Goal: Communication & Community: Answer question/provide support

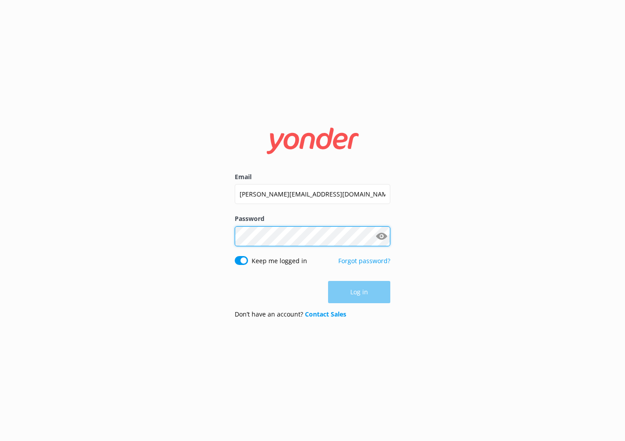
click at [359, 292] on button "Log in" at bounding box center [359, 292] width 62 height 22
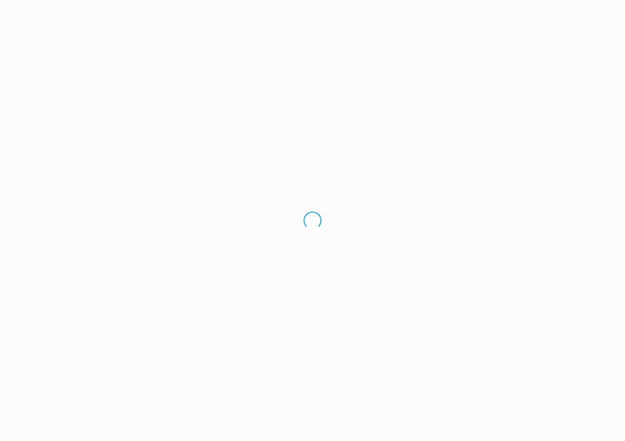
scroll to position [0, 1]
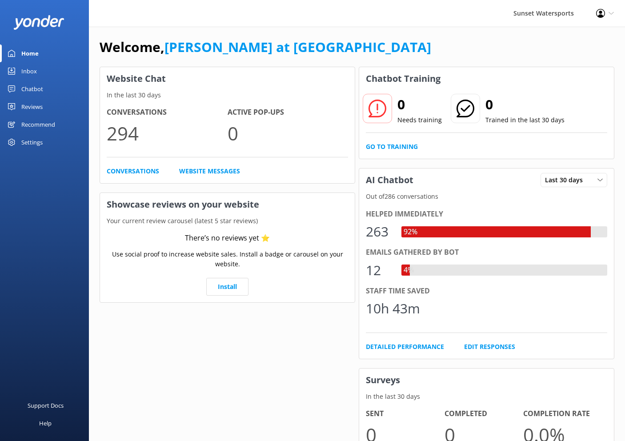
click at [30, 68] on div "Inbox" at bounding box center [29, 71] width 16 height 18
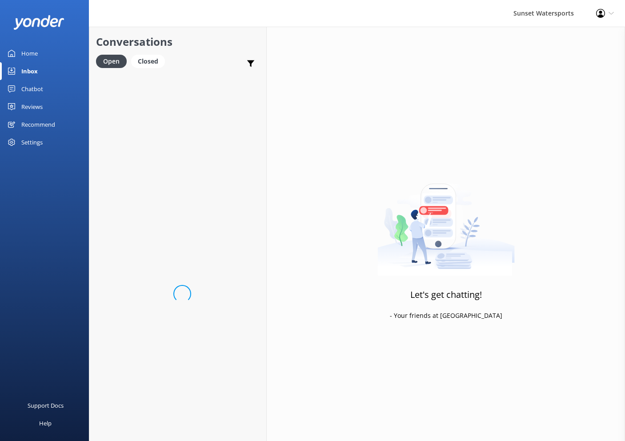
scroll to position [4, 0]
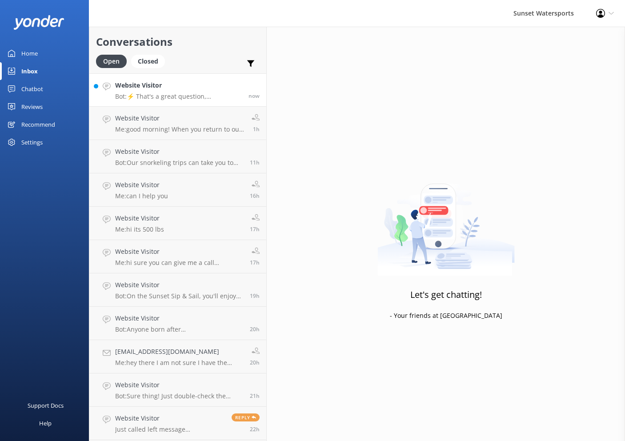
click at [172, 92] on p "Bot: ⚡ That's a great question, unfortunately I do not know the answer. I'm goi…" at bounding box center [178, 96] width 127 height 8
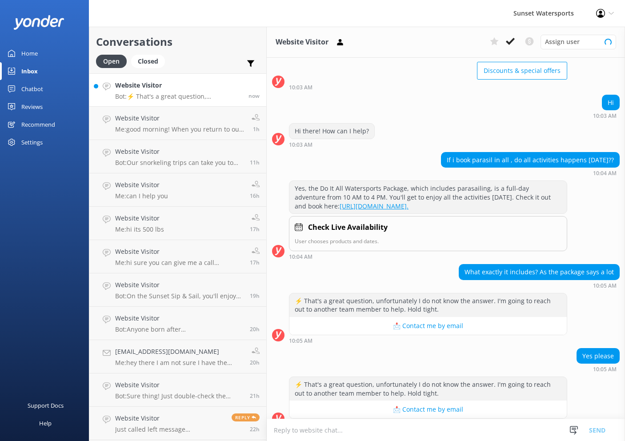
scroll to position [83, 0]
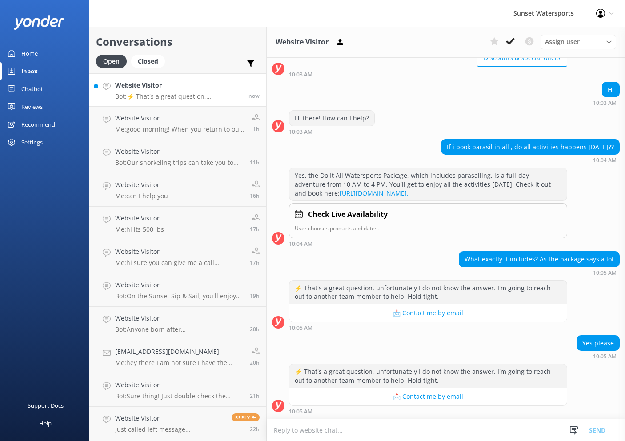
click at [386, 434] on textarea at bounding box center [446, 430] width 358 height 22
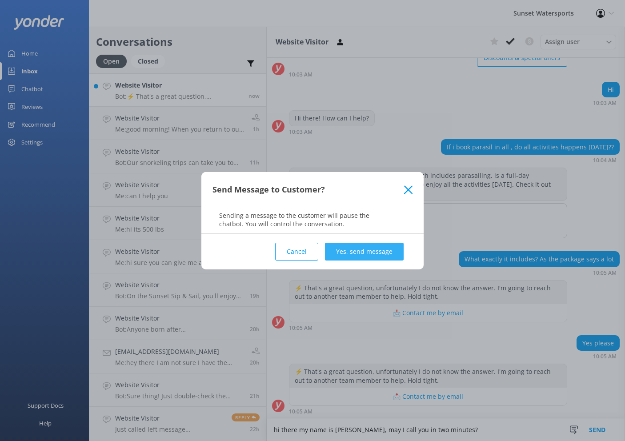
type textarea "hi there my name is [PERSON_NAME], may I call you in two minutes?"
click at [367, 245] on button "Yes, send message" at bounding box center [364, 252] width 79 height 18
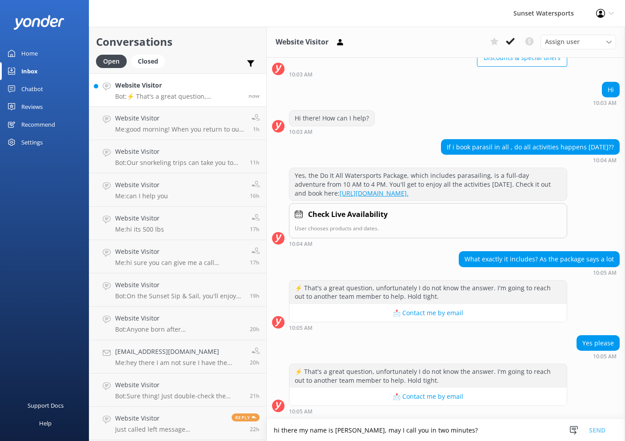
click at [389, 430] on textarea "hi there my name is [PERSON_NAME], may I call you in two minutes?" at bounding box center [446, 430] width 358 height 22
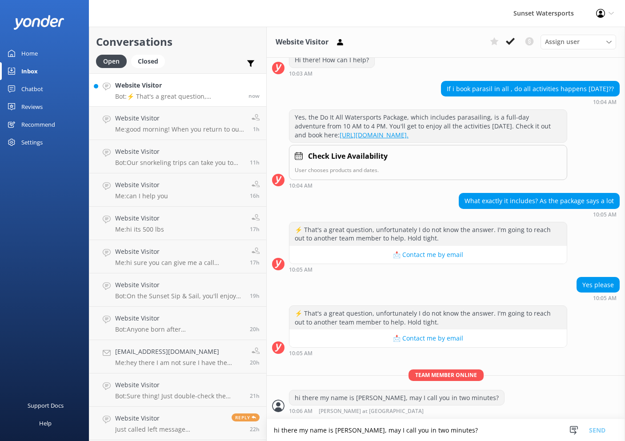
scroll to position [141, 0]
type textarea "and what is a good number?"
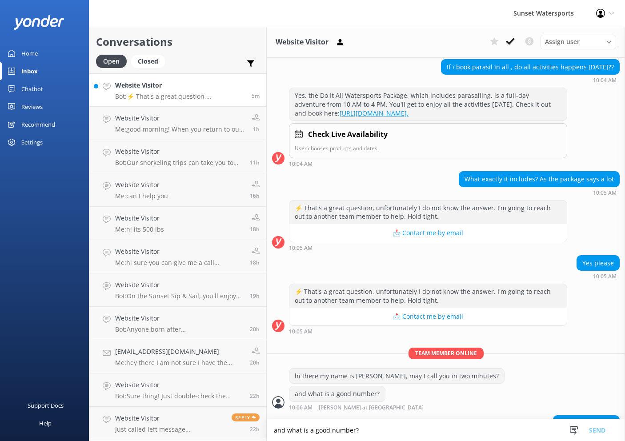
scroll to position [187, 0]
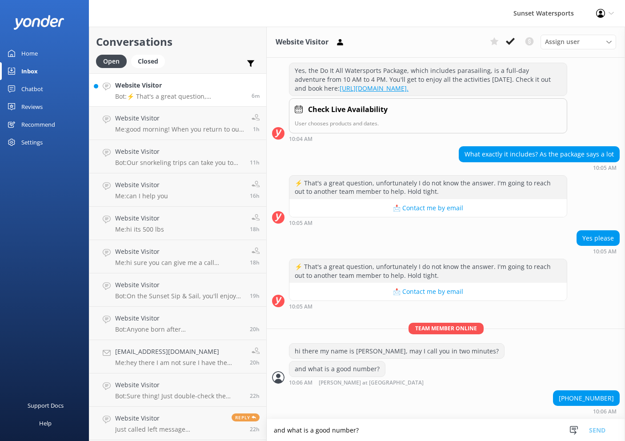
click at [359, 429] on textarea "and what is a good number?" at bounding box center [446, 430] width 358 height 22
type textarea "calling now"
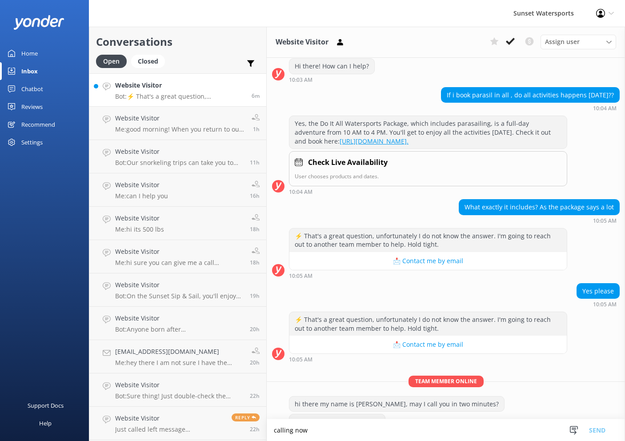
scroll to position [140, 0]
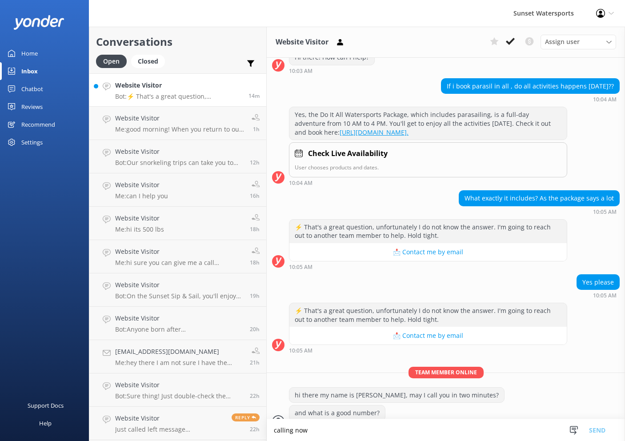
click at [216, 91] on div "Website Visitor Bot: ⚡ That's a great question, unfortunately I do not know the…" at bounding box center [178, 89] width 127 height 19
click at [215, 83] on h4 "Website Visitor" at bounding box center [178, 85] width 127 height 10
